Goal: Navigation & Orientation: Go to known website

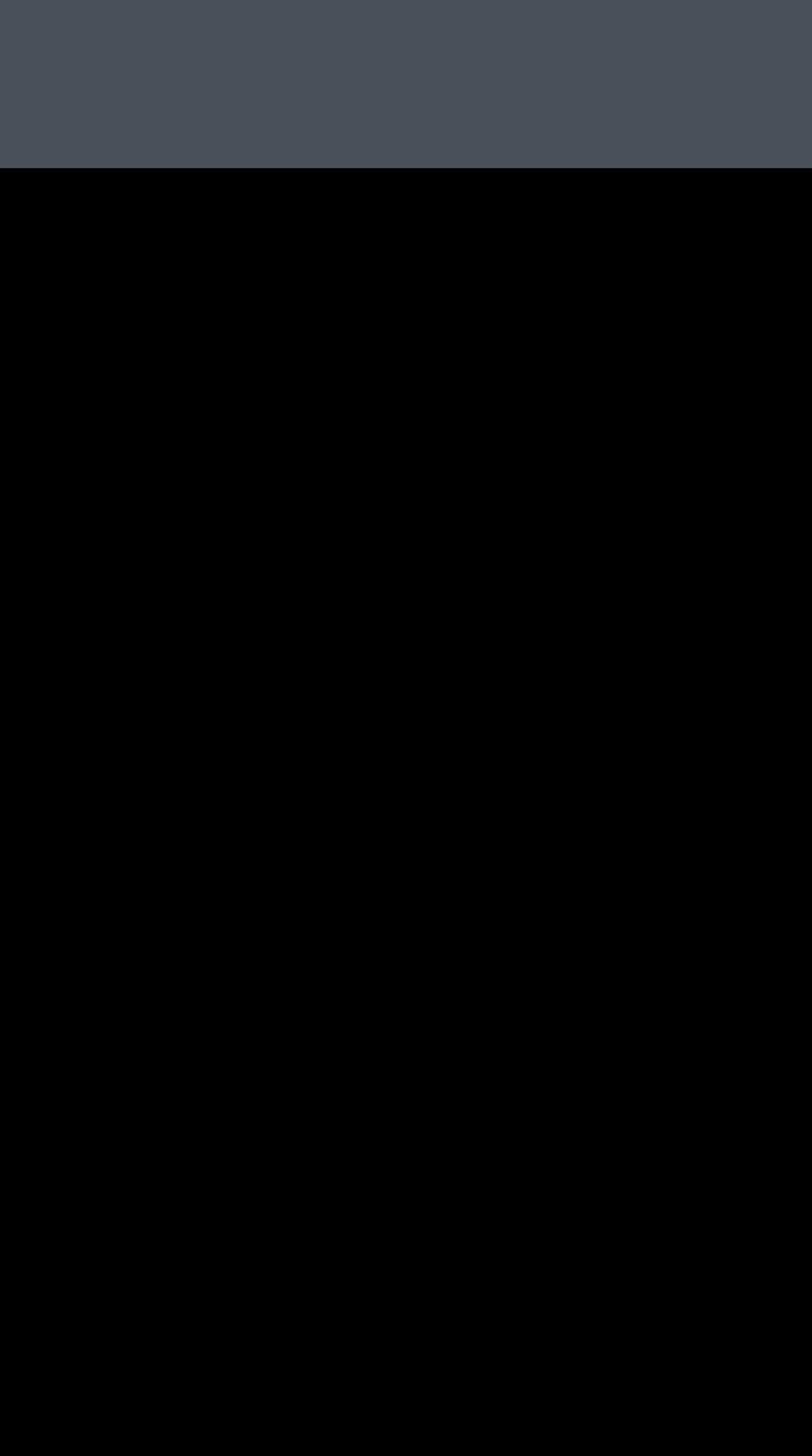
scroll to position [751, 0]
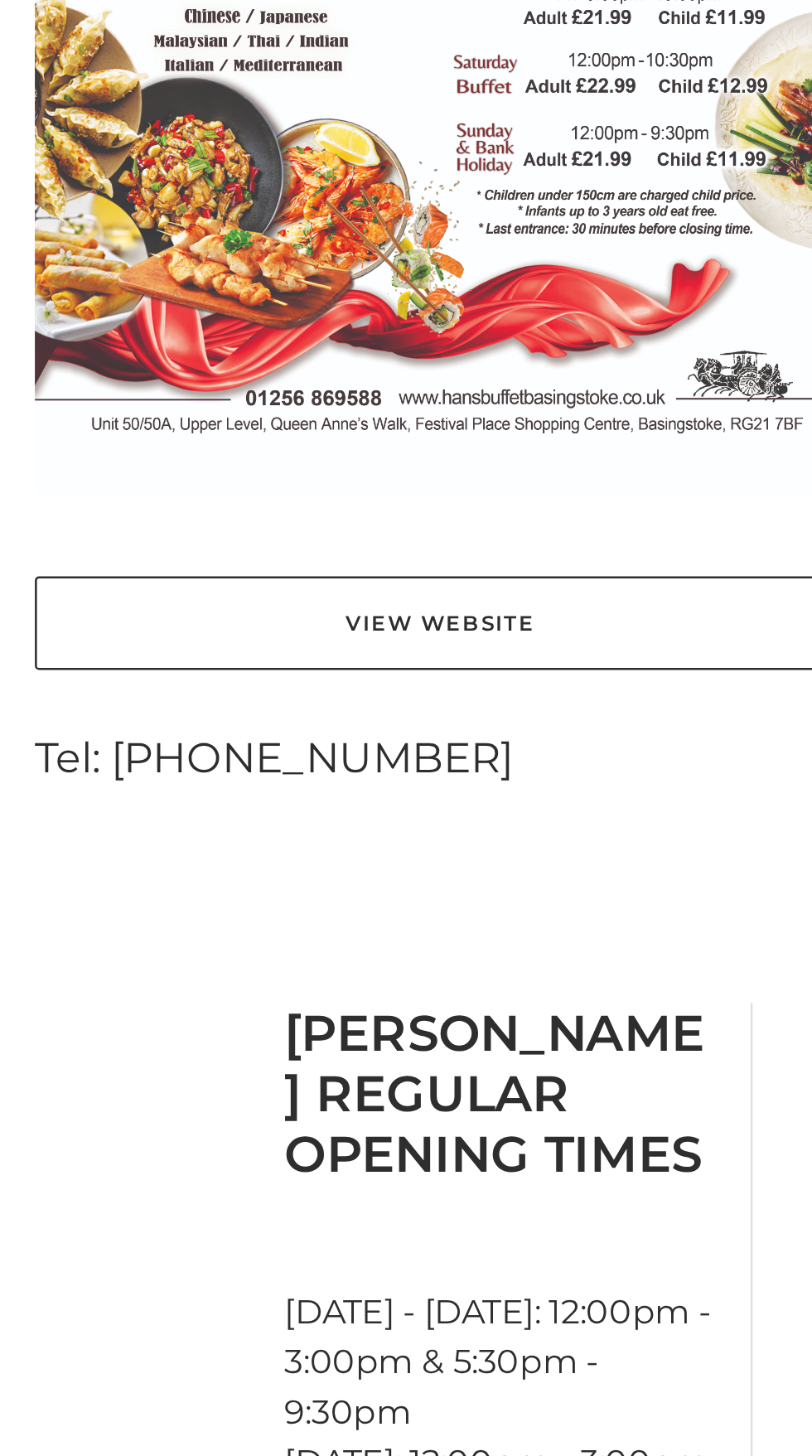
scroll to position [532, 0]
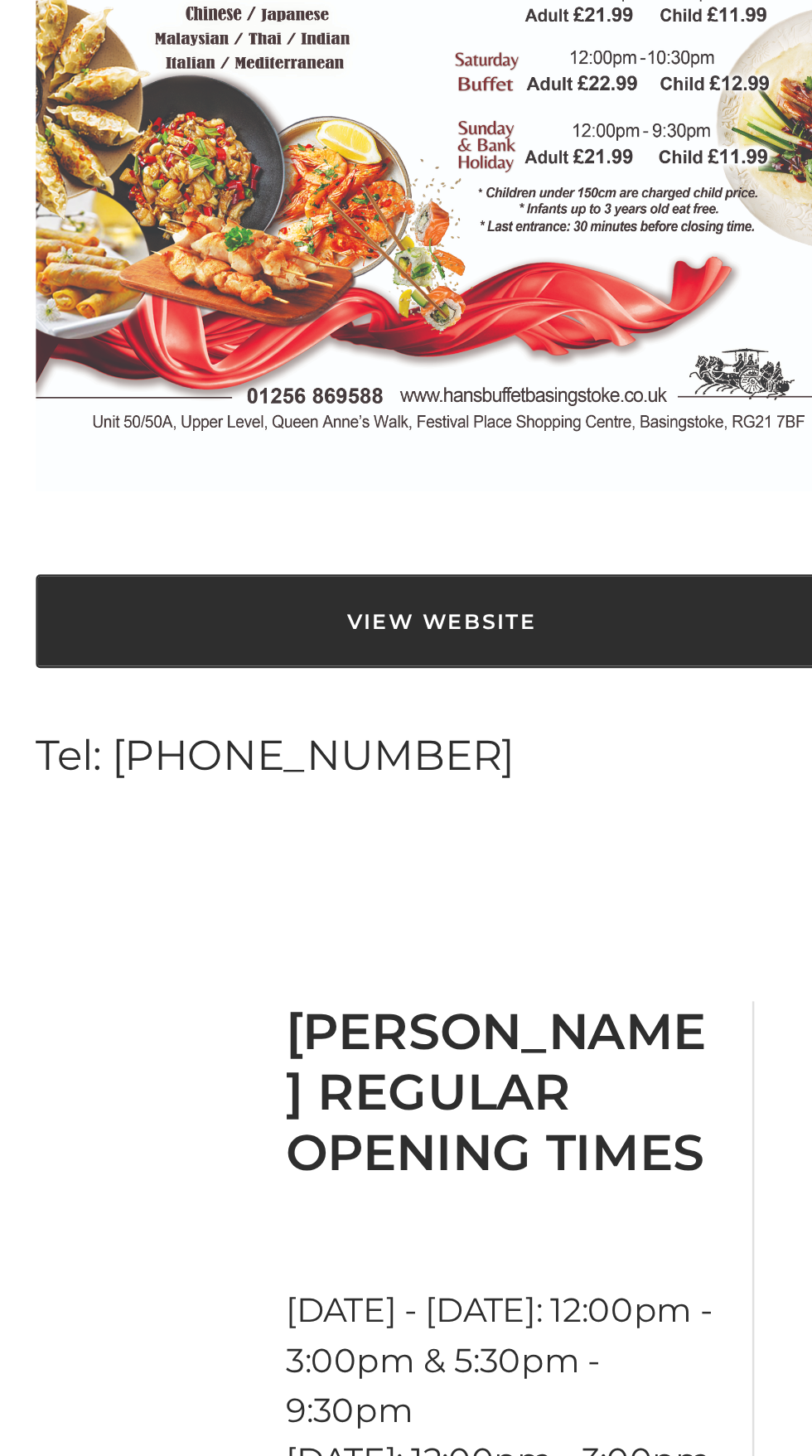
click at [305, 850] on link "View Website" at bounding box center [282, 868] width 324 height 37
